Goal: Task Accomplishment & Management: Manage account settings

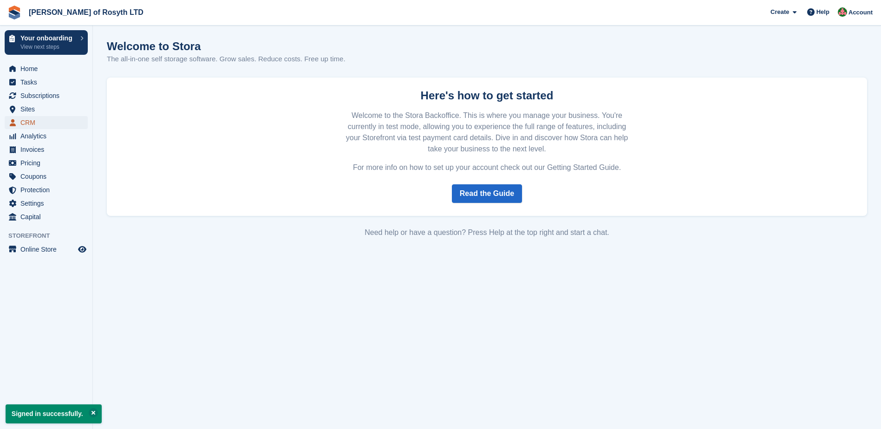
click at [37, 122] on span "CRM" at bounding box center [48, 122] width 56 height 13
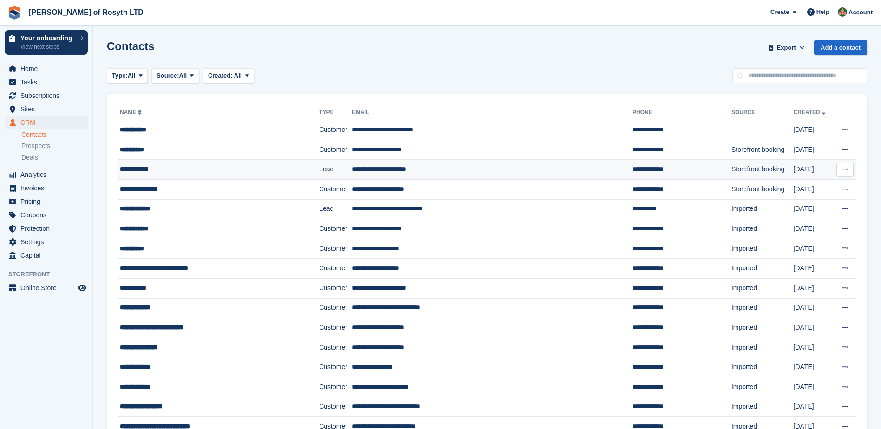
click at [841, 166] on button at bounding box center [844, 169] width 17 height 14
click at [813, 207] on p "Delete contact" at bounding box center [808, 207] width 81 height 12
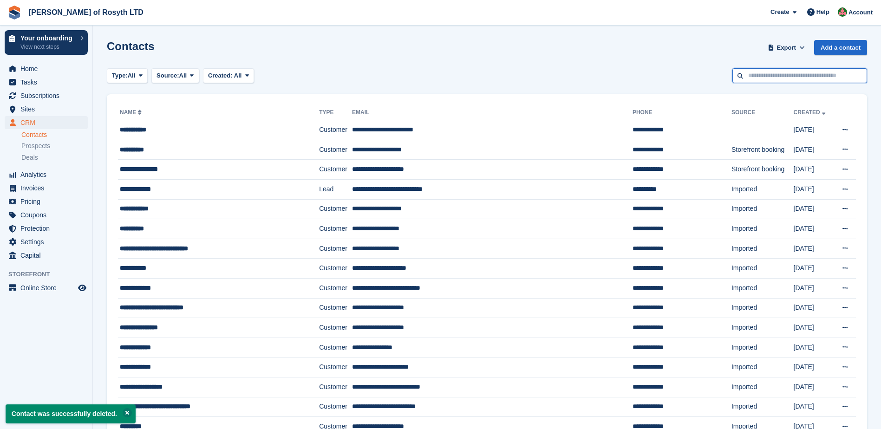
click at [771, 77] on input "text" at bounding box center [799, 75] width 135 height 15
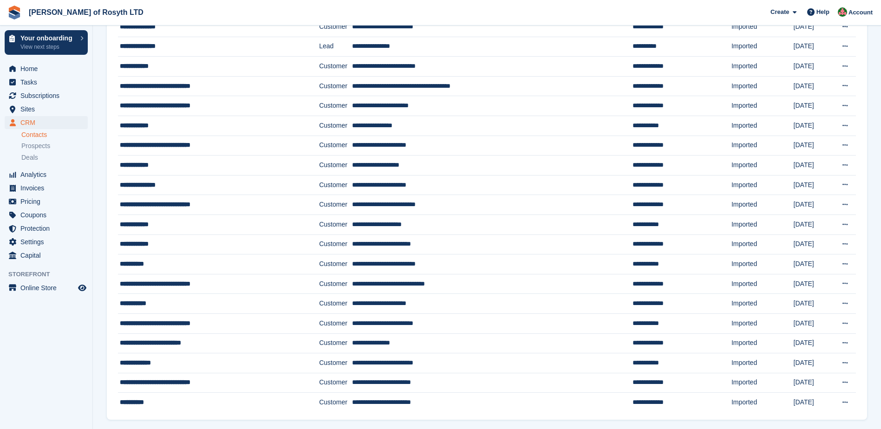
scroll to position [726, 0]
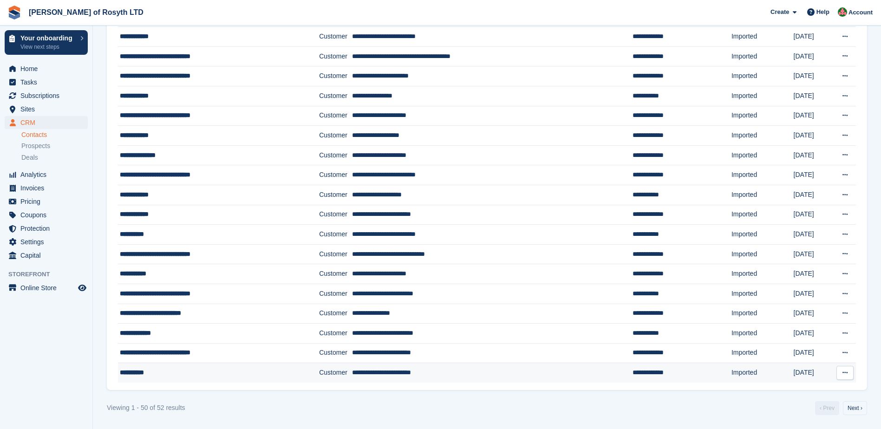
click at [364, 374] on td "**********" at bounding box center [492, 372] width 280 height 19
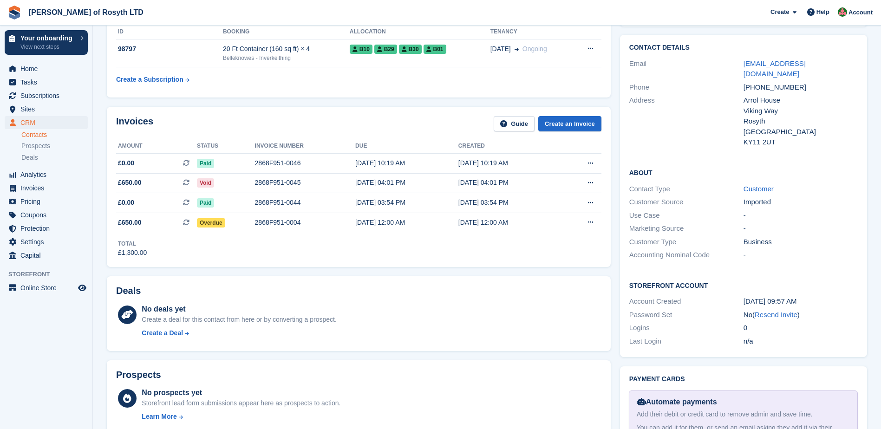
scroll to position [186, 0]
